Goal: Information Seeking & Learning: Learn about a topic

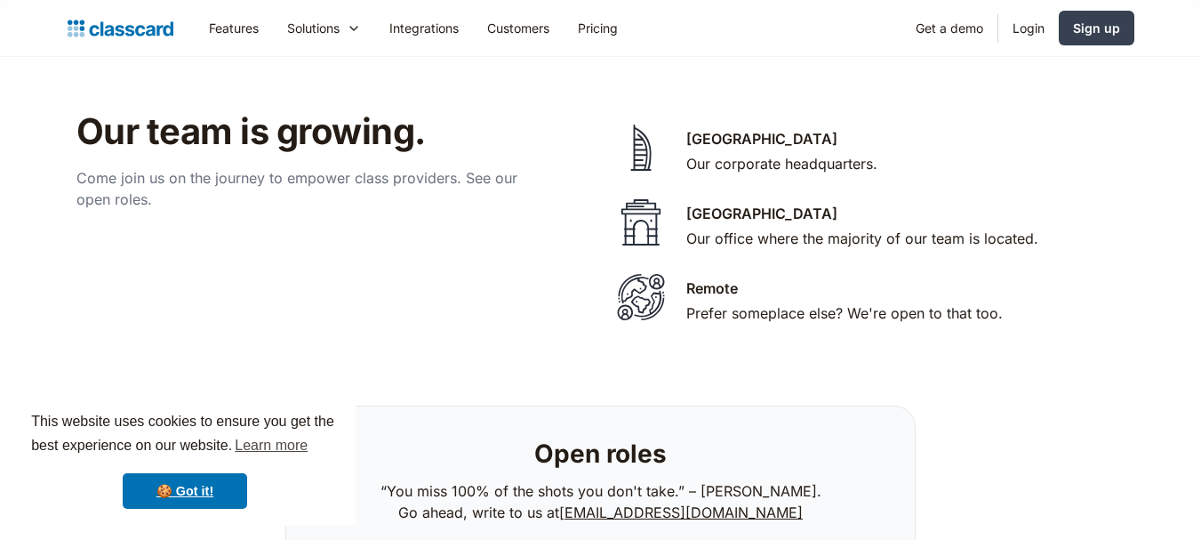
click at [787, 277] on div "Remote Prefer someplace else? We're open to that too." at bounding box center [844, 302] width 316 height 50
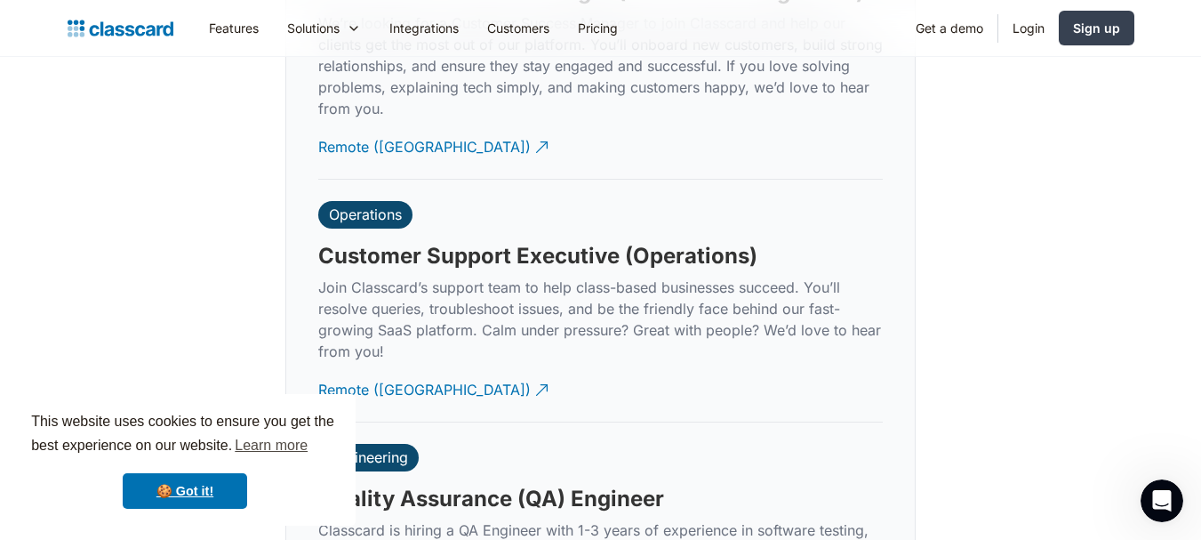
scroll to position [5188, 0]
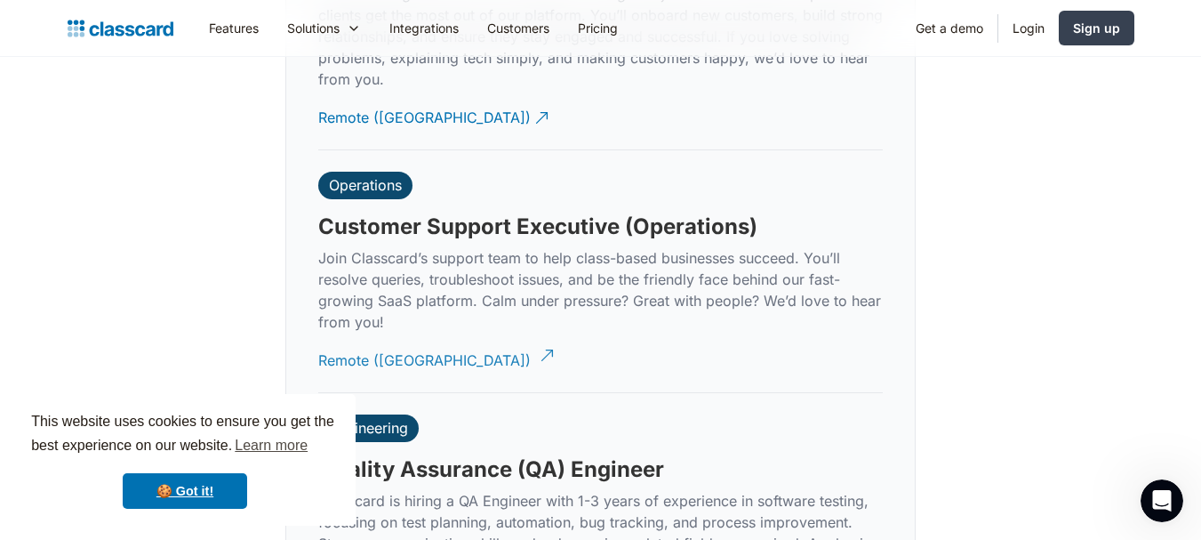
click at [355, 346] on div "Remote ([GEOGRAPHIC_DATA])" at bounding box center [424, 353] width 212 height 35
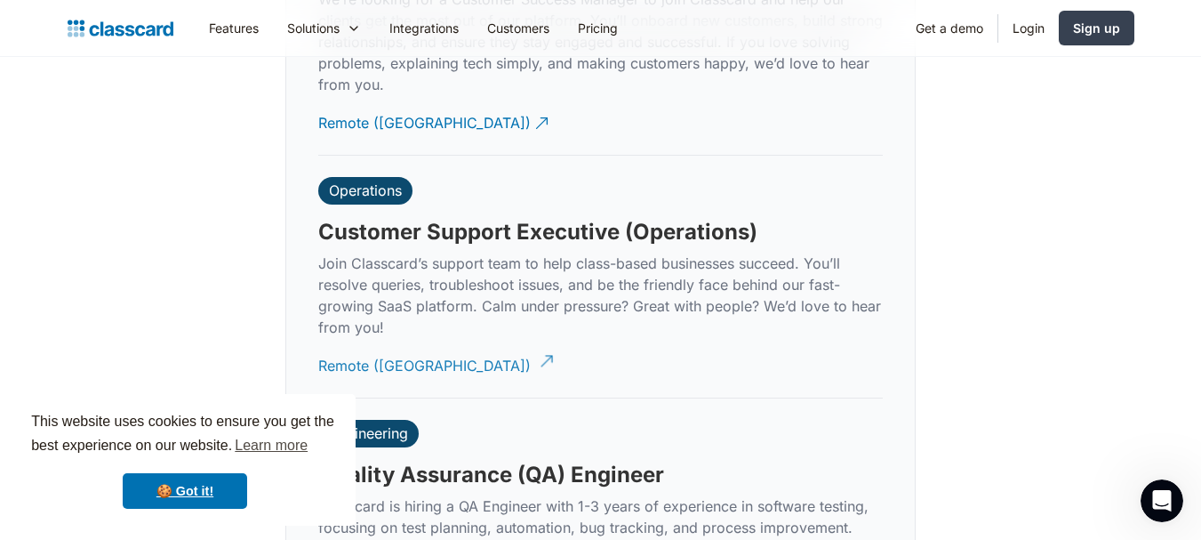
scroll to position [4833, 0]
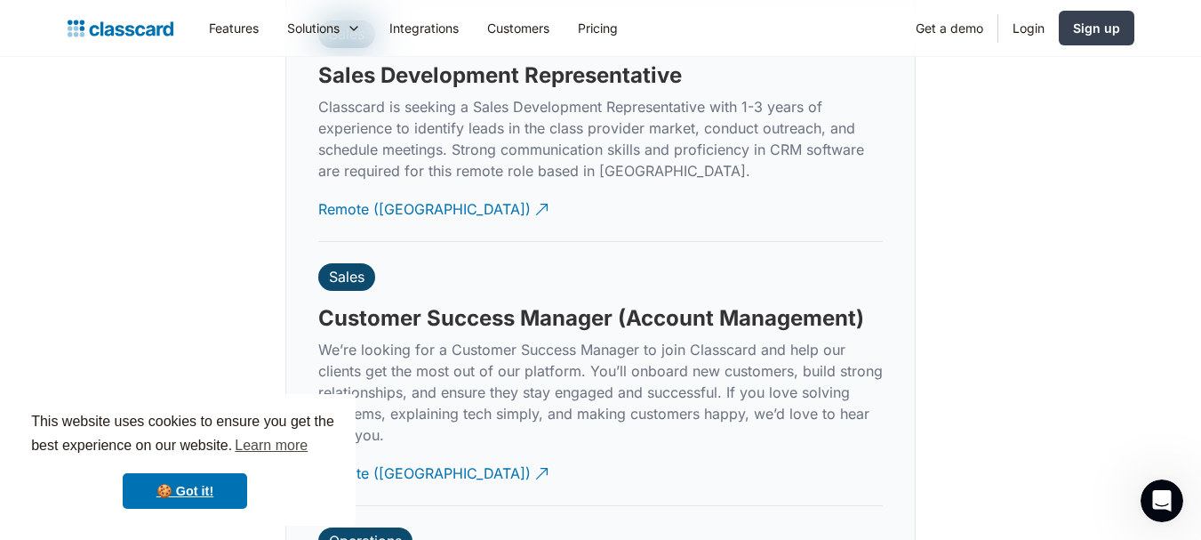
click at [163, 31] on img "home" at bounding box center [121, 28] width 106 height 25
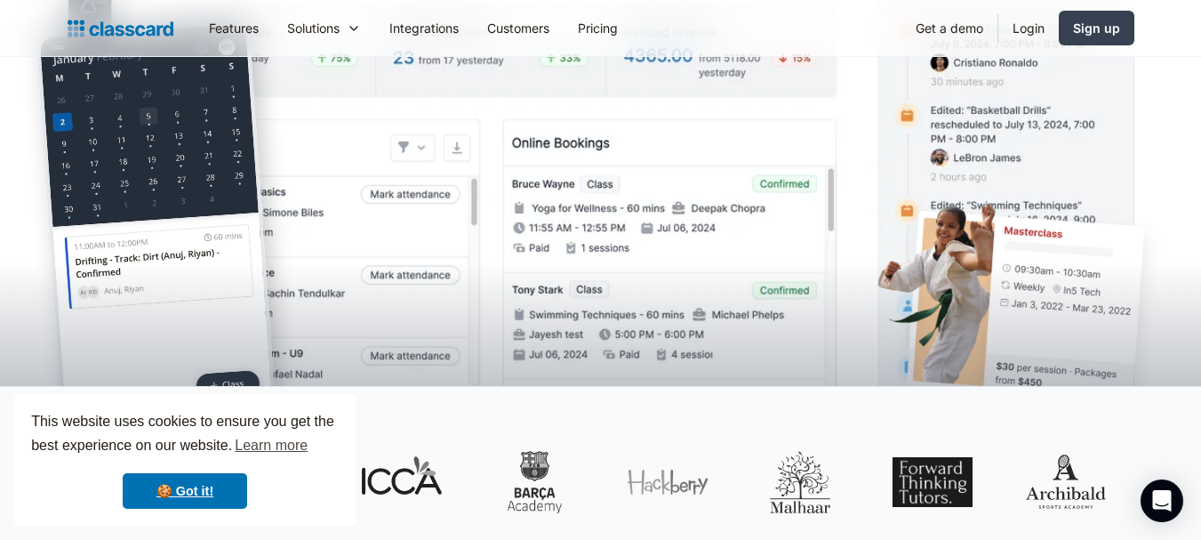
scroll to position [711, 0]
